Goal: Purchase product/service

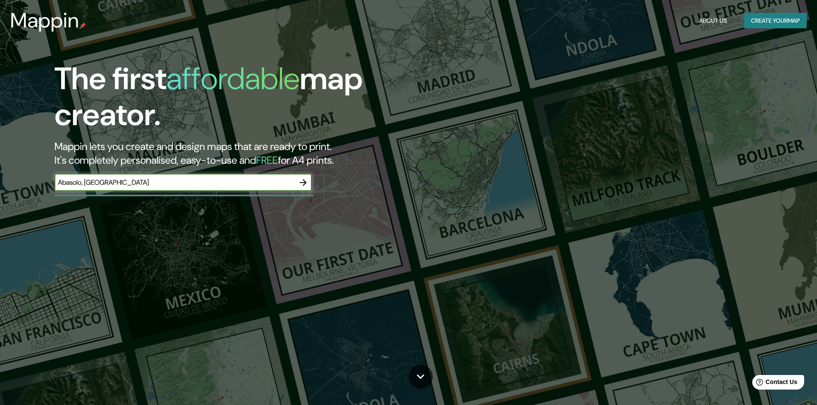
type input "Abasolo, [GEOGRAPHIC_DATA]"
click at [304, 185] on icon "button" at bounding box center [303, 182] width 7 height 7
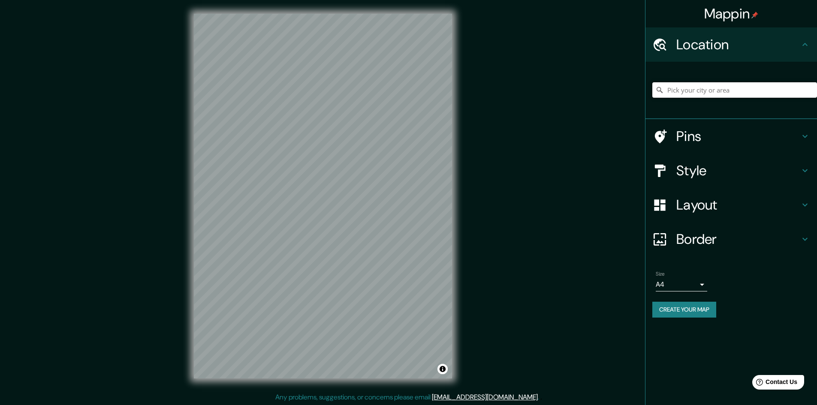
click at [692, 85] on input "Pick your city or area" at bounding box center [734, 89] width 165 height 15
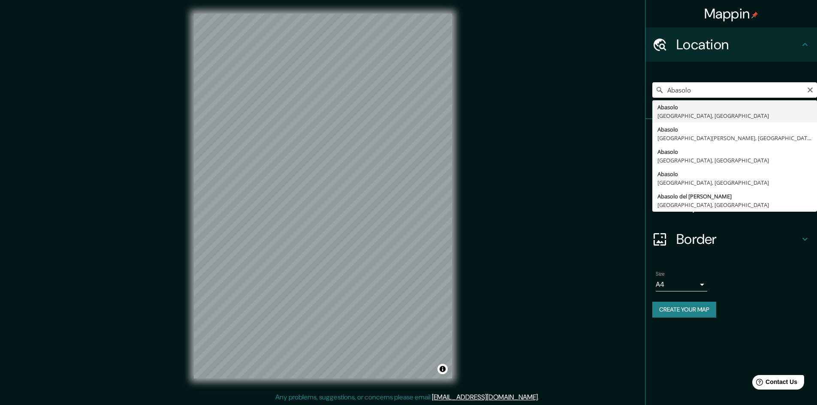
type input "[GEOGRAPHIC_DATA], [GEOGRAPHIC_DATA], [GEOGRAPHIC_DATA]"
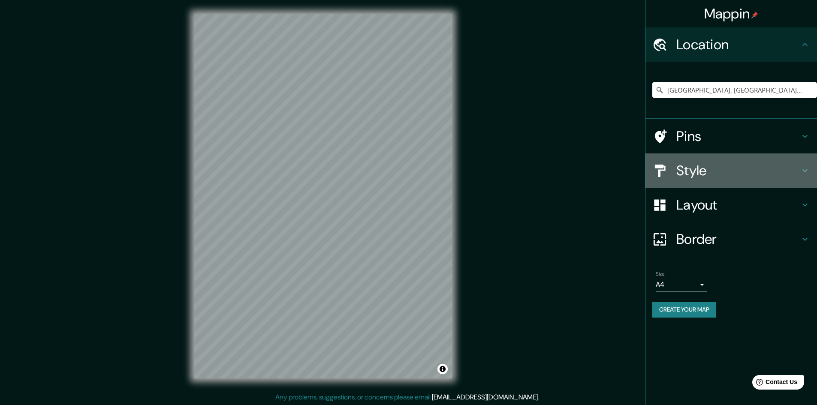
click at [795, 170] on h4 "Style" at bounding box center [737, 170] width 123 height 17
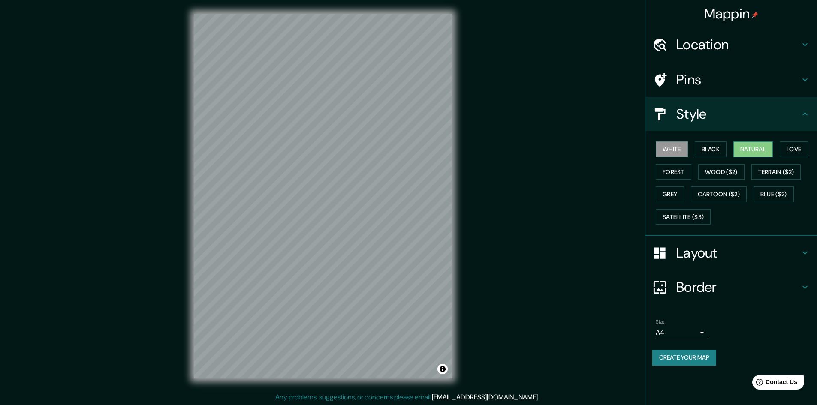
click at [743, 148] on button "Natural" at bounding box center [752, 149] width 39 height 16
click at [714, 150] on button "Black" at bounding box center [710, 149] width 32 height 16
click at [681, 150] on button "White" at bounding box center [671, 149] width 32 height 16
click at [749, 149] on button "Natural" at bounding box center [752, 149] width 39 height 16
click at [721, 148] on button "Black" at bounding box center [710, 149] width 32 height 16
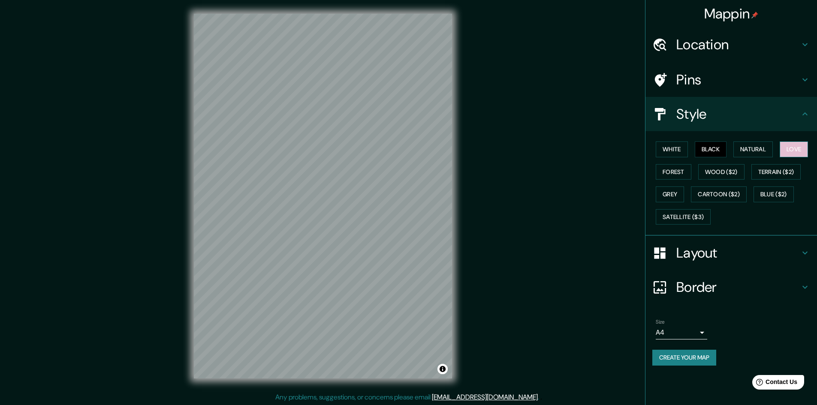
click at [801, 146] on button "Love" at bounding box center [793, 149] width 28 height 16
click at [669, 194] on button "Grey" at bounding box center [669, 194] width 28 height 16
click at [673, 177] on button "Forest" at bounding box center [673, 172] width 36 height 16
click at [749, 154] on button "Natural" at bounding box center [752, 149] width 39 height 16
click at [742, 81] on h4 "Pins" at bounding box center [737, 79] width 123 height 17
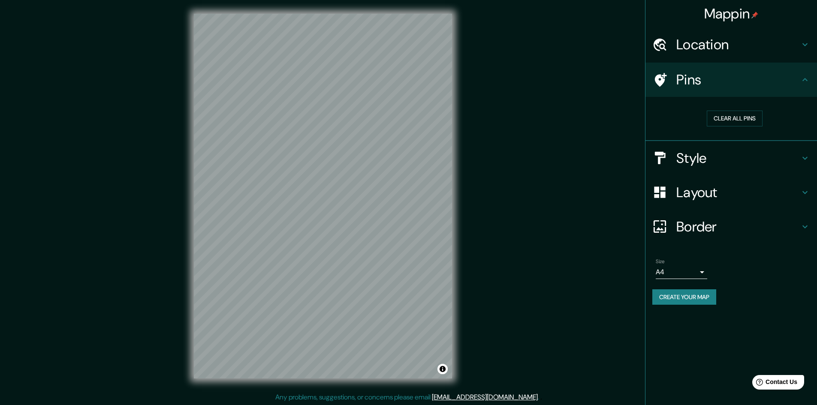
click at [742, 81] on h4 "Pins" at bounding box center [737, 79] width 123 height 17
click at [804, 78] on icon at bounding box center [804, 80] width 10 height 10
click at [804, 190] on icon at bounding box center [804, 192] width 10 height 10
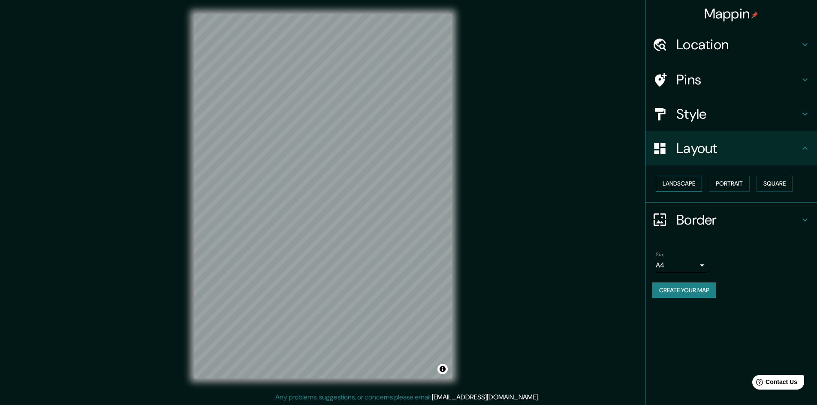
click at [682, 182] on button "Landscape" at bounding box center [678, 184] width 46 height 16
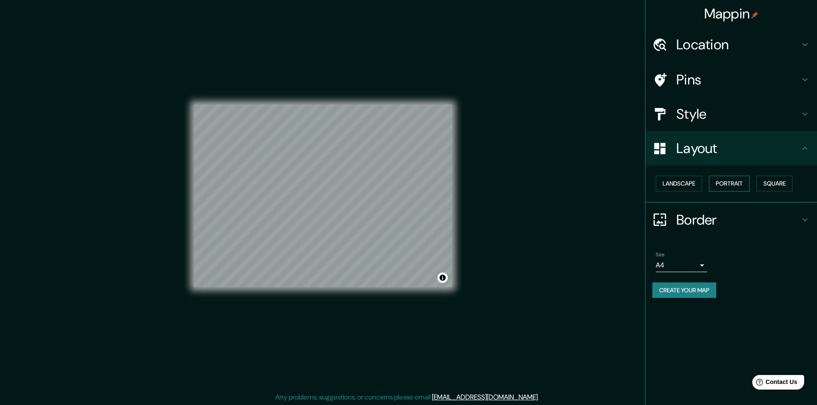
click at [725, 184] on button "Portrait" at bounding box center [729, 184] width 41 height 16
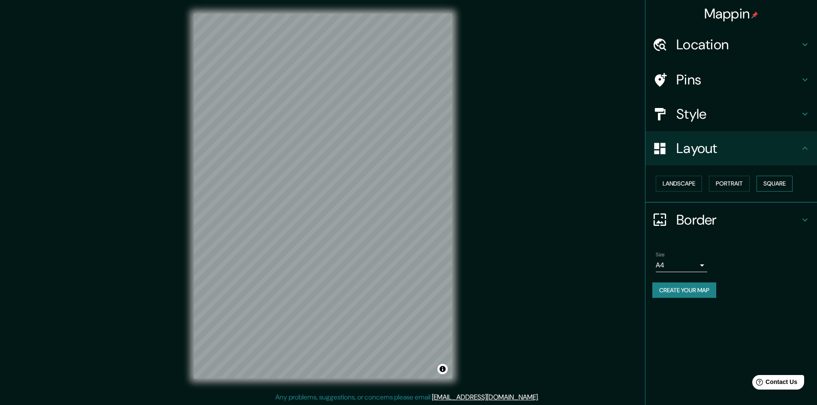
click at [778, 183] on button "Square" at bounding box center [774, 184] width 36 height 16
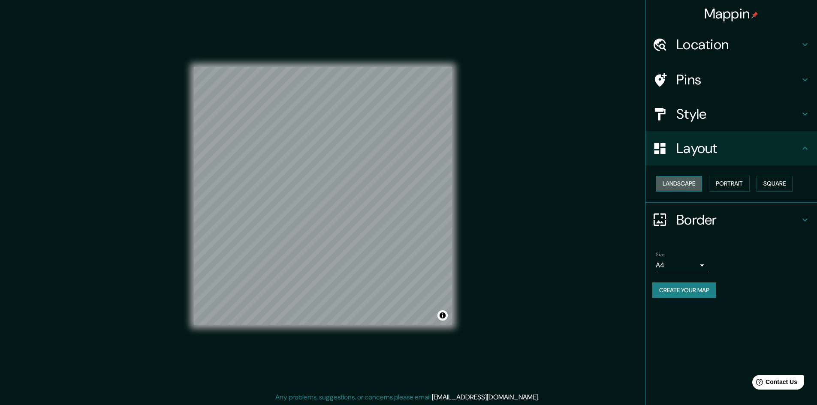
click at [675, 182] on button "Landscape" at bounding box center [678, 184] width 46 height 16
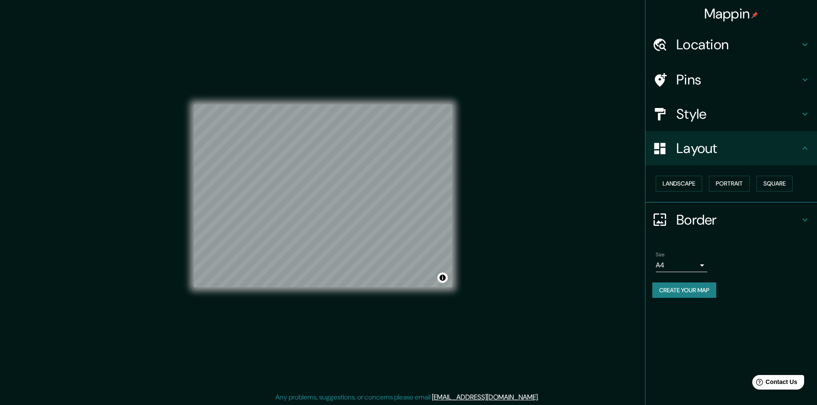
click at [686, 114] on h4 "Style" at bounding box center [737, 113] width 123 height 17
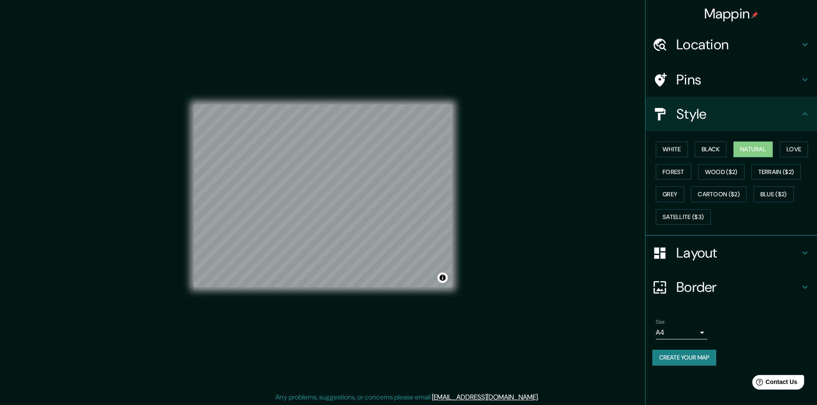
click at [686, 114] on h4 "Style" at bounding box center [737, 113] width 123 height 17
click at [784, 287] on h4 "Border" at bounding box center [737, 287] width 123 height 17
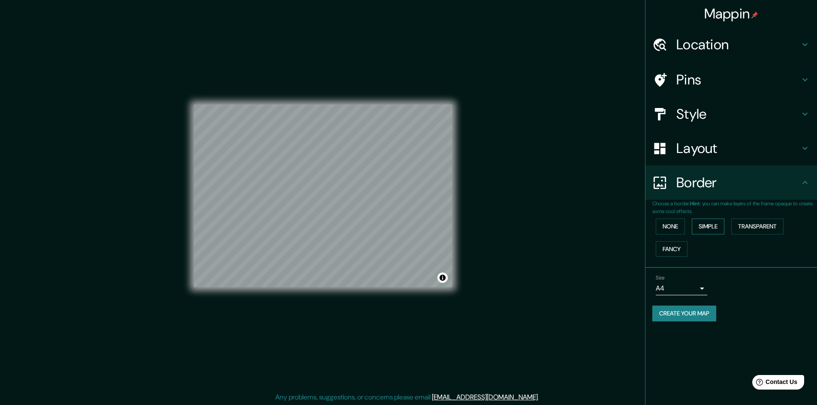
click at [699, 231] on button "Simple" at bounding box center [707, 227] width 33 height 16
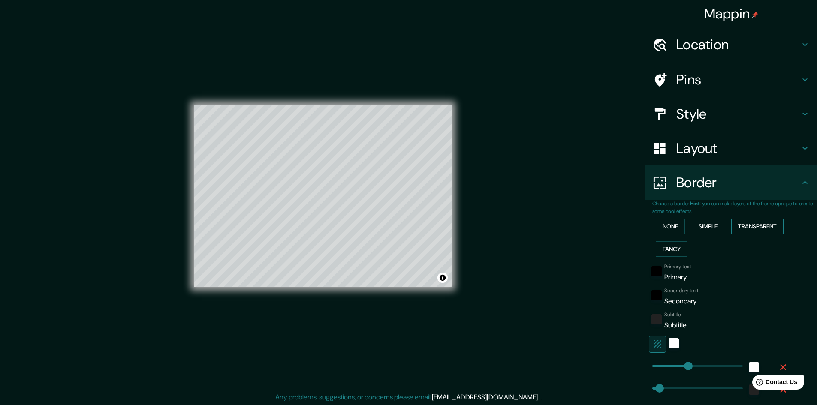
click at [744, 228] on button "Transparent" at bounding box center [757, 227] width 52 height 16
click at [671, 249] on button "Fancy" at bounding box center [671, 249] width 32 height 16
click at [691, 230] on button "Simple" at bounding box center [707, 227] width 33 height 16
click at [670, 231] on button "None" at bounding box center [669, 227] width 29 height 16
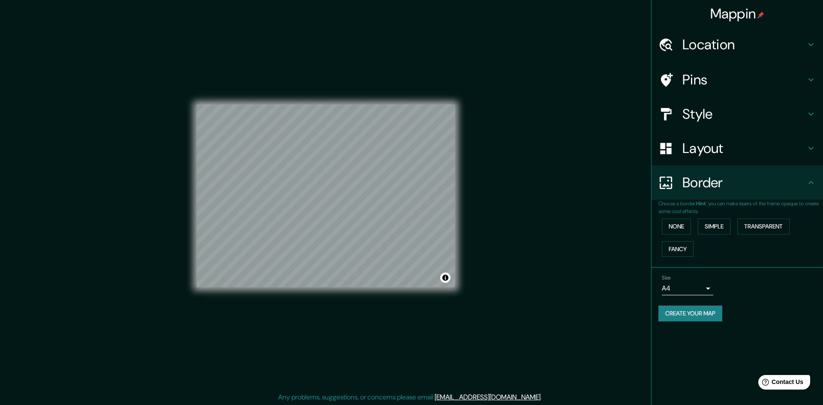
click at [700, 285] on body "Mappin Location [GEOGRAPHIC_DATA], [GEOGRAPHIC_DATA], [GEOGRAPHIC_DATA] Pins St…" at bounding box center [411, 202] width 823 height 405
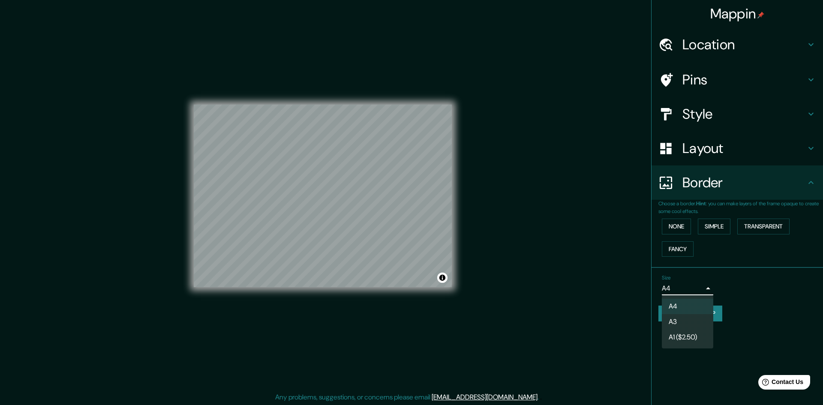
click at [700, 285] on div at bounding box center [411, 202] width 823 height 405
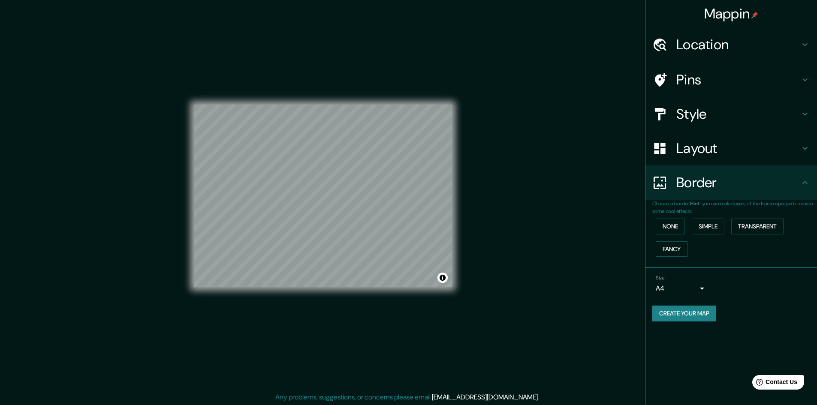
click at [677, 318] on button "Create your map" at bounding box center [684, 314] width 64 height 16
click at [735, 307] on div "Create your map" at bounding box center [731, 314] width 158 height 16
click at [690, 314] on button "Create your map" at bounding box center [684, 314] width 64 height 16
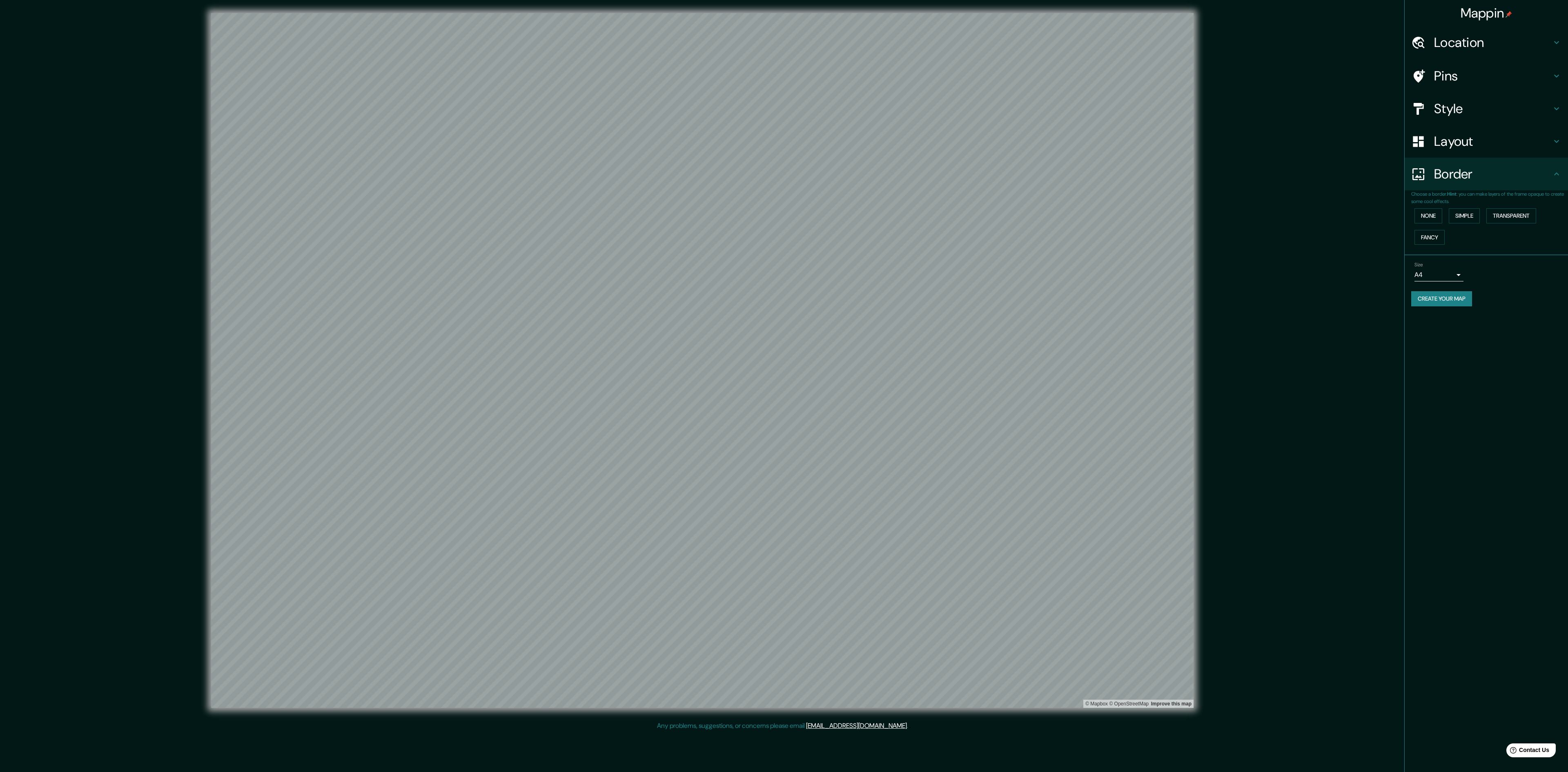
drag, startPoint x: 782, startPoint y: 0, endPoint x: 147, endPoint y: 348, distance: 724.1
click at [147, 348] on div "© Mapbox © OpenStreetMap Improve this map" at bounding box center [702, 360] width 1411 height 695
click at [784, 143] on h4 "Layout" at bounding box center [1492, 141] width 117 height 16
click at [784, 174] on button "Landscape" at bounding box center [1437, 175] width 44 height 15
click at [784, 174] on button "Portrait" at bounding box center [1484, 175] width 39 height 15
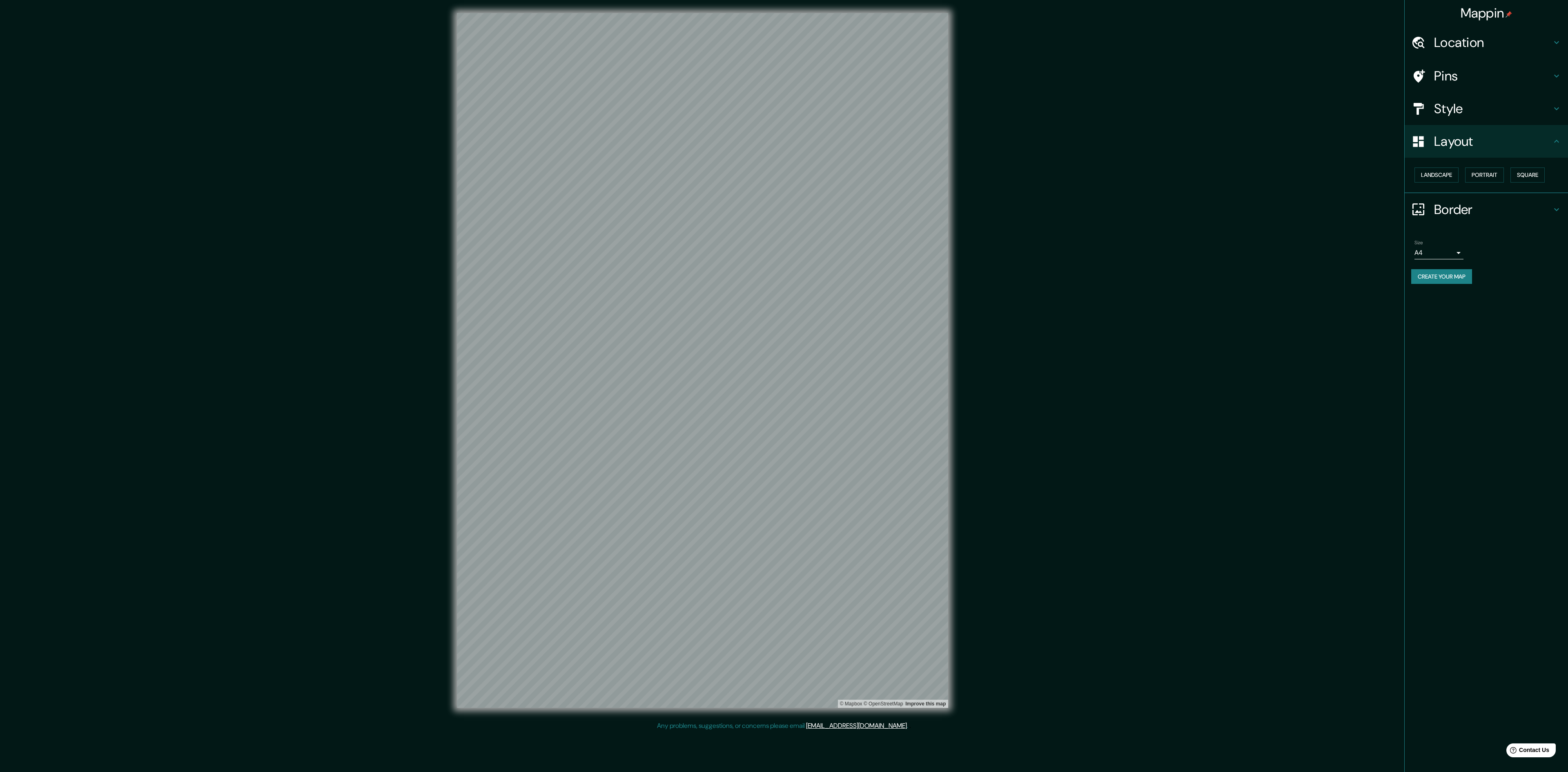
click at [784, 386] on div "© Mapbox © OpenStreetMap Improve this map" at bounding box center [702, 360] width 1411 height 695
